Goal: Information Seeking & Learning: Check status

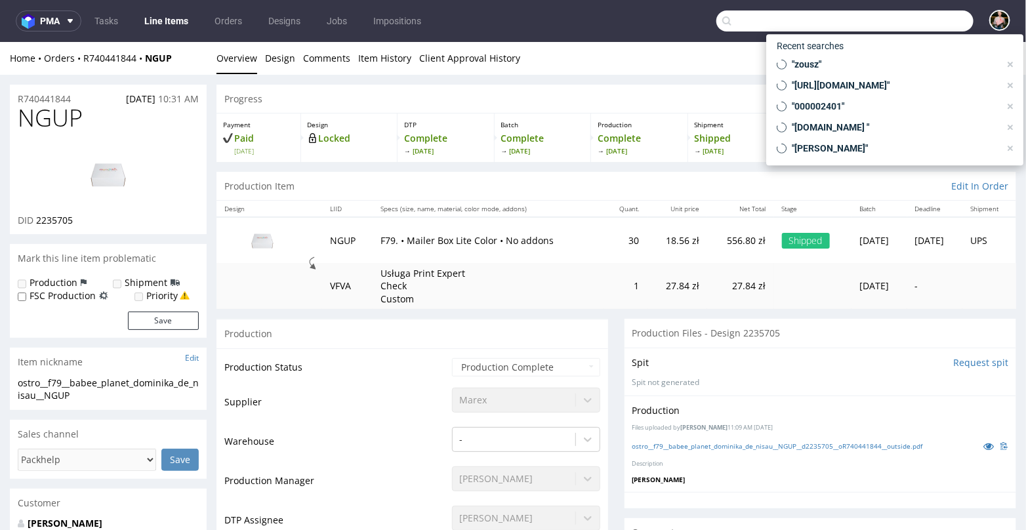
click at [905, 16] on input "text" at bounding box center [844, 20] width 257 height 21
paste input "[PERSON_NAME][EMAIL_ADDRESS][DOMAIN_NAME]"
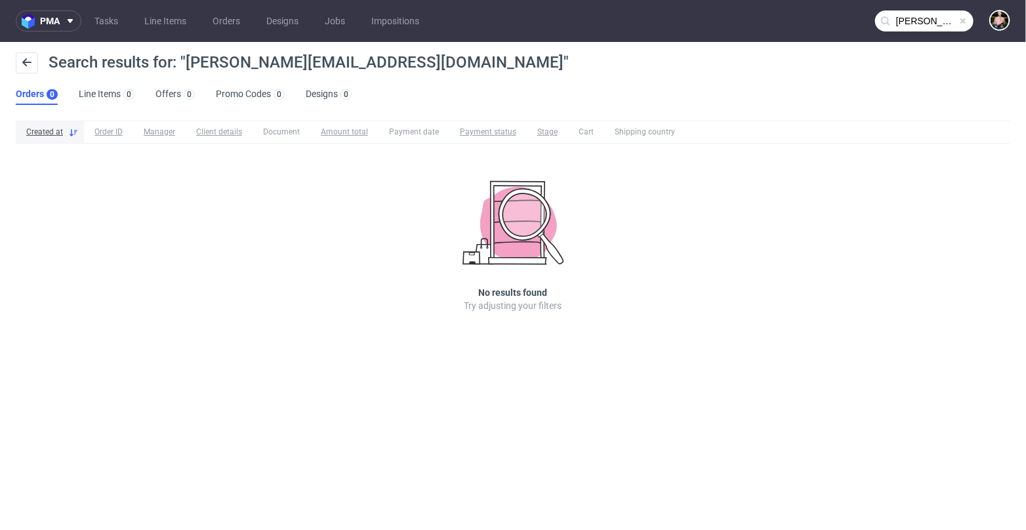
click at [924, 23] on input "[PERSON_NAME][EMAIL_ADDRESS][DOMAIN_NAME]" at bounding box center [924, 20] width 98 height 21
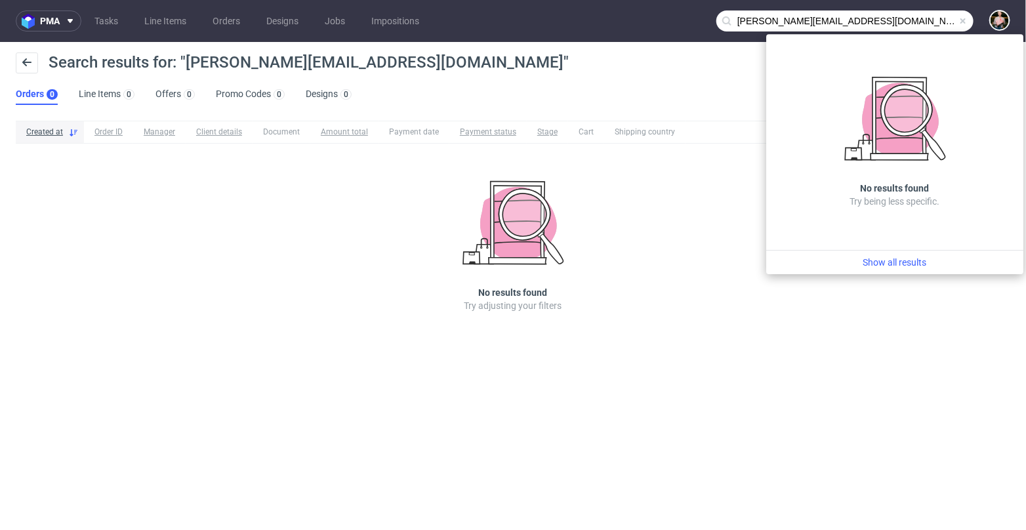
drag, startPoint x: 764, startPoint y: 20, endPoint x: 718, endPoint y: 14, distance: 46.9
click at [718, 14] on input "[PERSON_NAME][EMAIL_ADDRESS][DOMAIN_NAME]" at bounding box center [844, 20] width 257 height 21
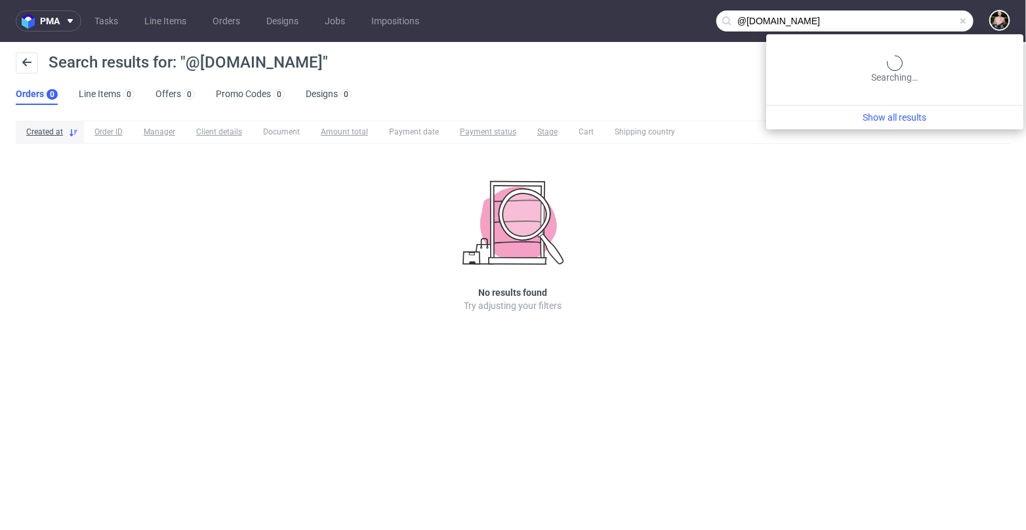
click at [935, 28] on input "@[DOMAIN_NAME]" at bounding box center [844, 20] width 257 height 21
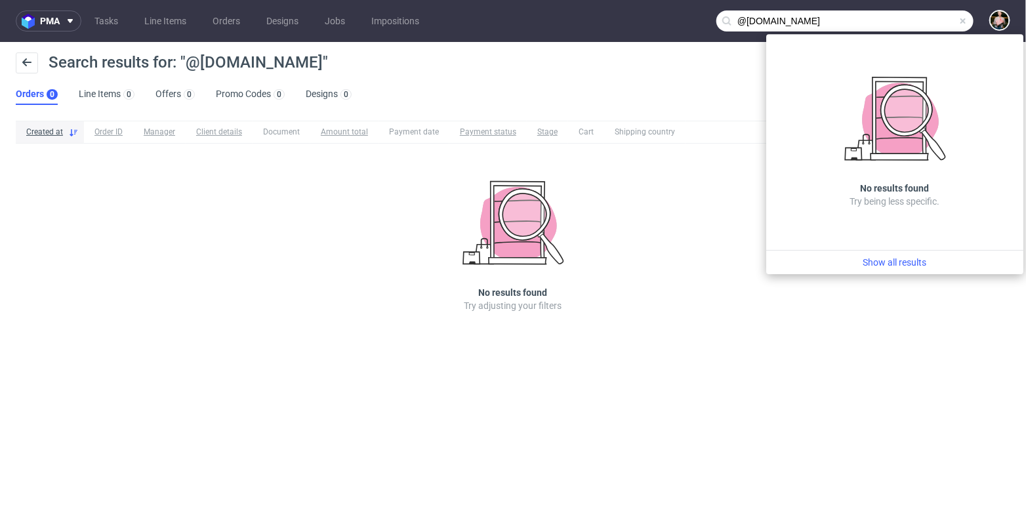
drag, startPoint x: 933, startPoint y: 21, endPoint x: 634, endPoint y: 18, distance: 299.1
click at [634, 18] on nav "pma Tasks Line Items Orders Designs Jobs Impositions @[DOMAIN_NAME]" at bounding box center [513, 21] width 1026 height 42
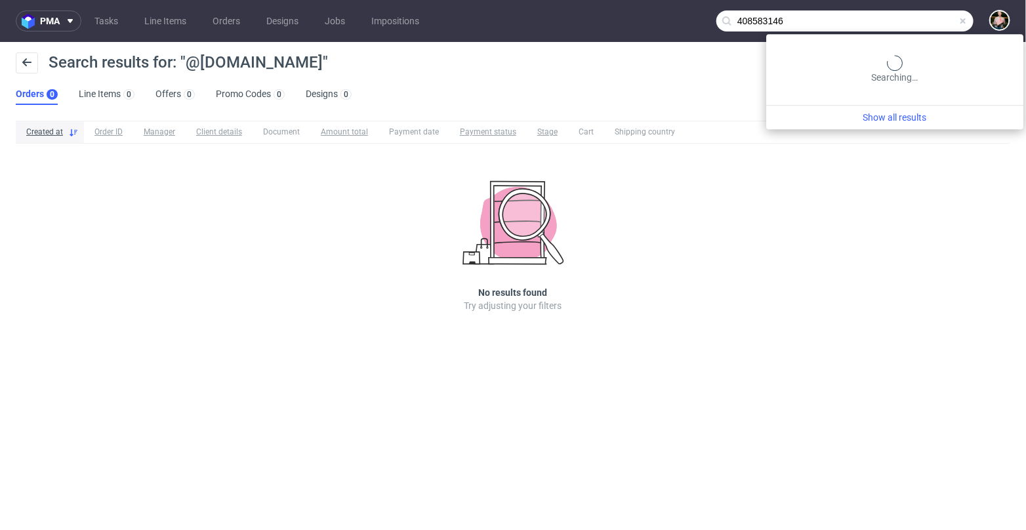
type input "408583146"
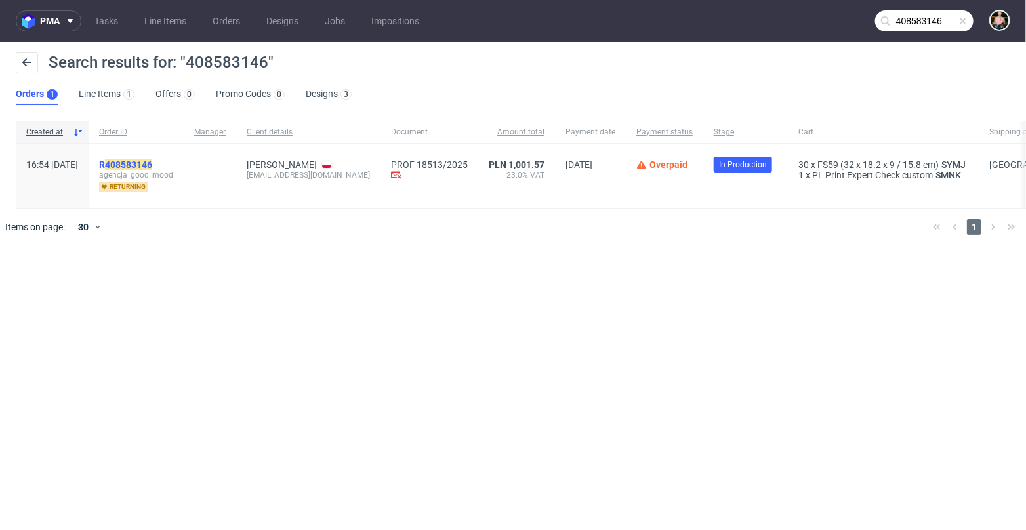
click at [152, 161] on mark "408583146" at bounding box center [128, 164] width 47 height 10
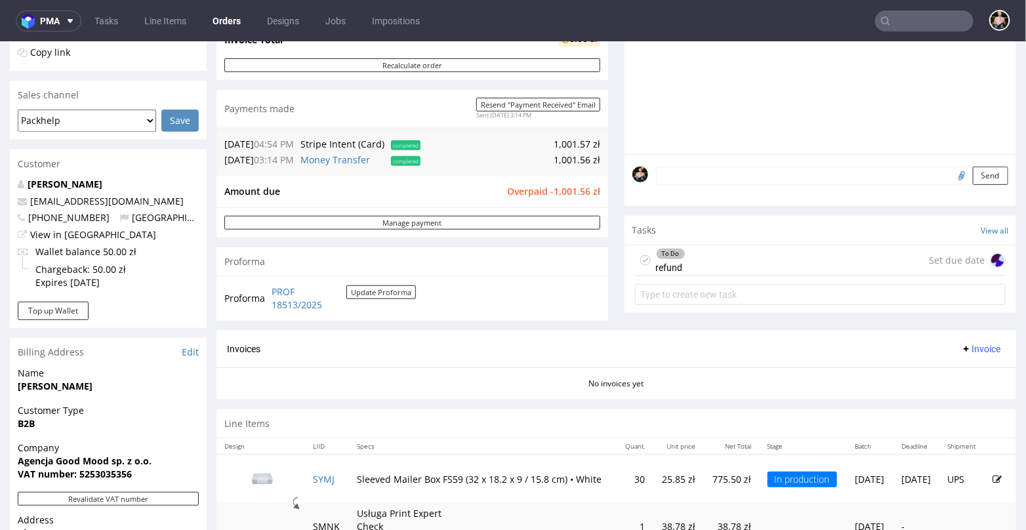
scroll to position [447, 0]
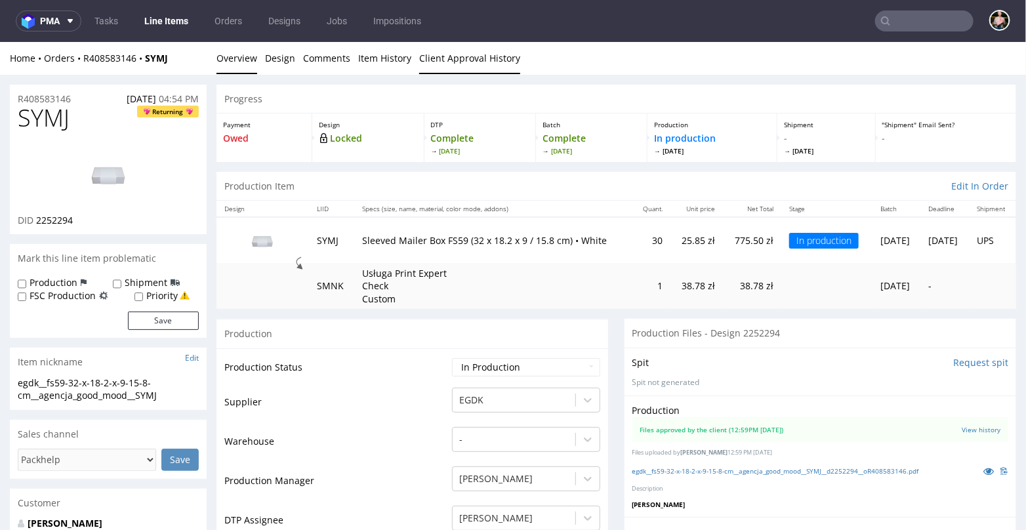
click at [491, 52] on link "Client Approval History" at bounding box center [469, 57] width 101 height 32
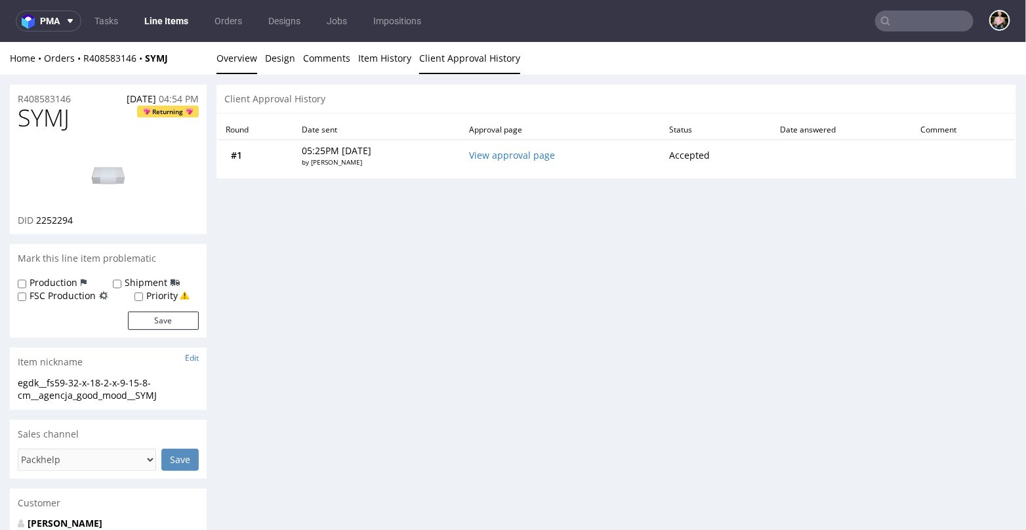
click at [227, 55] on link "Overview" at bounding box center [236, 57] width 41 height 32
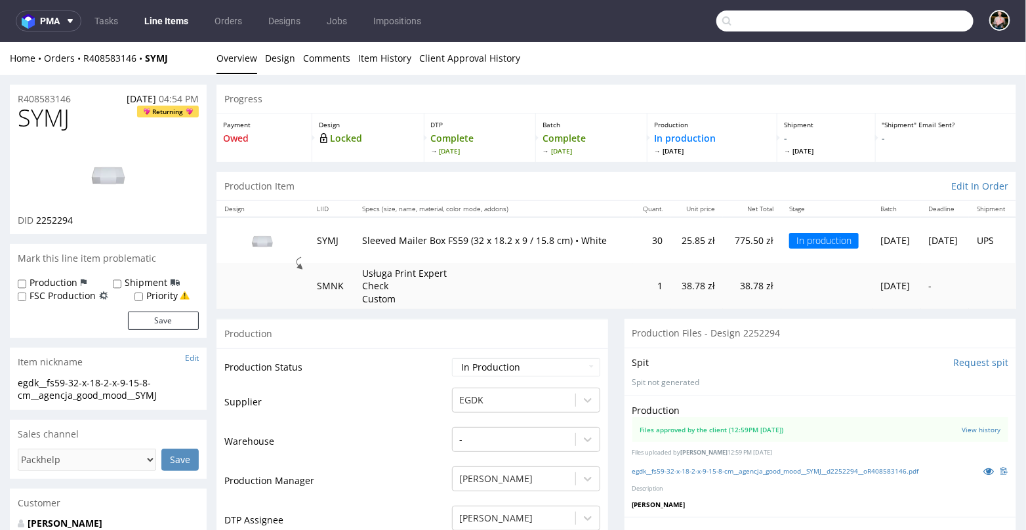
click at [912, 22] on input "text" at bounding box center [844, 20] width 257 height 21
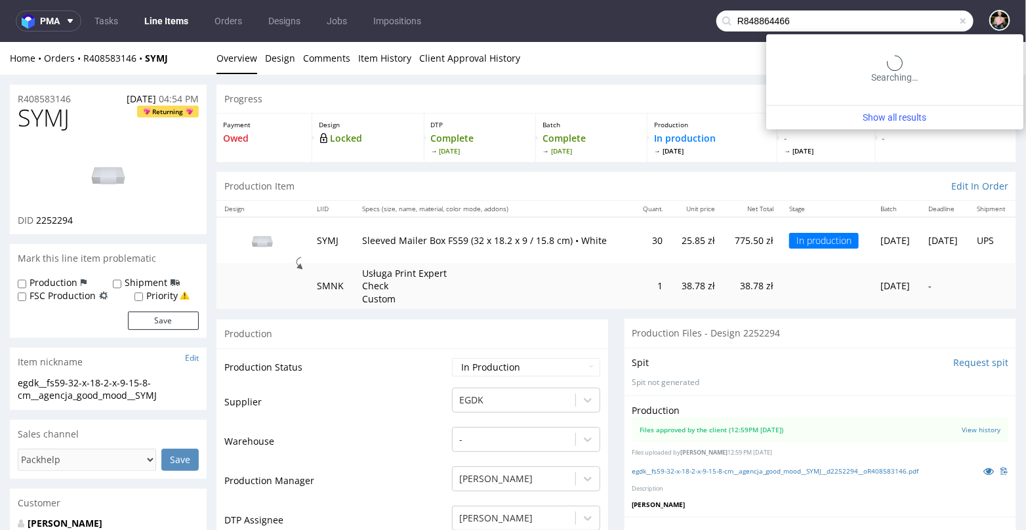
type input "R848864466"
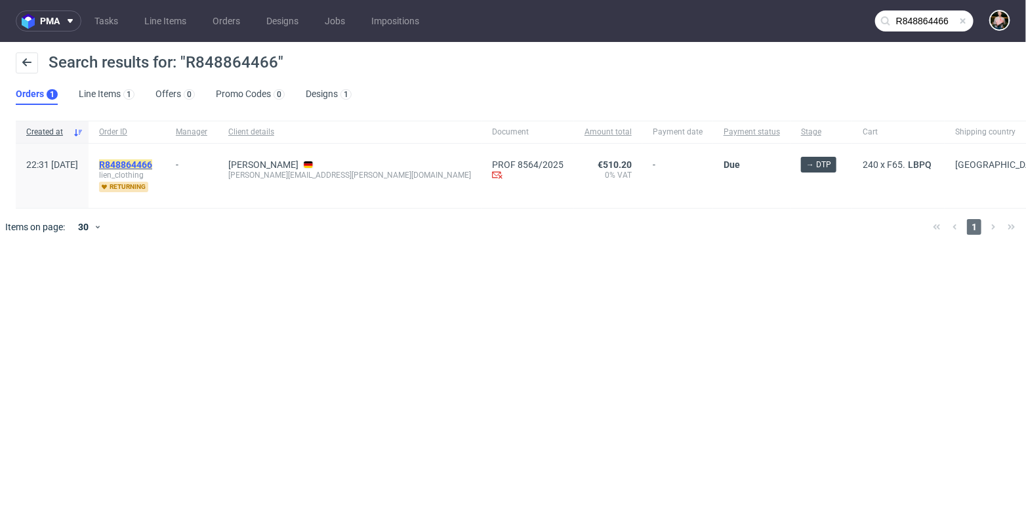
click at [146, 161] on mark "R848864466" at bounding box center [125, 164] width 53 height 10
